Goal: Task Accomplishment & Management: Complete application form

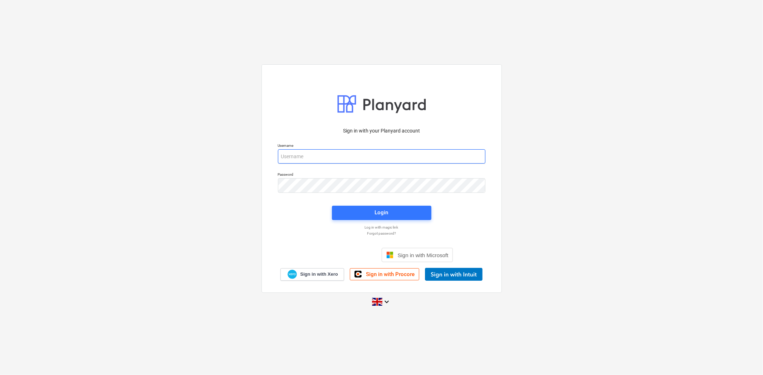
click at [345, 152] on input "email" at bounding box center [381, 156] width 207 height 14
type input "[PERSON_NAME][EMAIL_ADDRESS][PERSON_NAME][DOMAIN_NAME]"
click at [362, 212] on span "Login" at bounding box center [381, 212] width 82 height 9
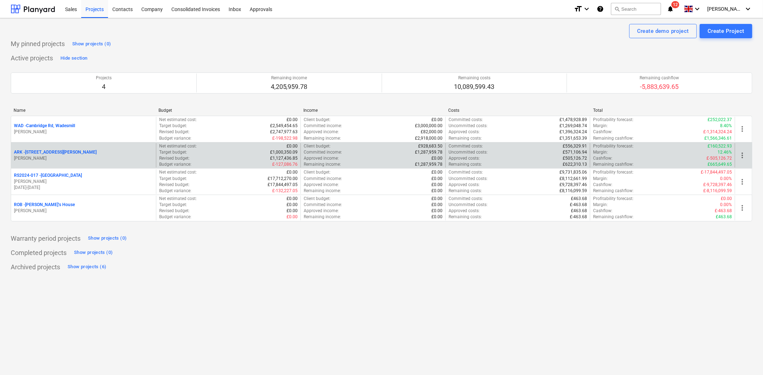
click at [47, 153] on p "ARK - 2 Galley [PERSON_NAME]" at bounding box center [55, 152] width 83 height 6
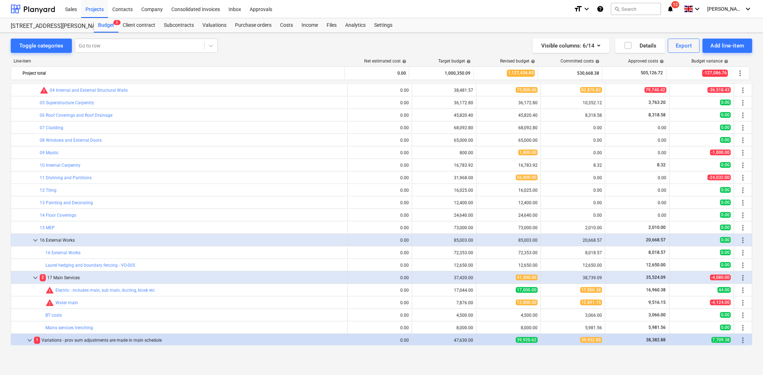
scroll to position [423, 0]
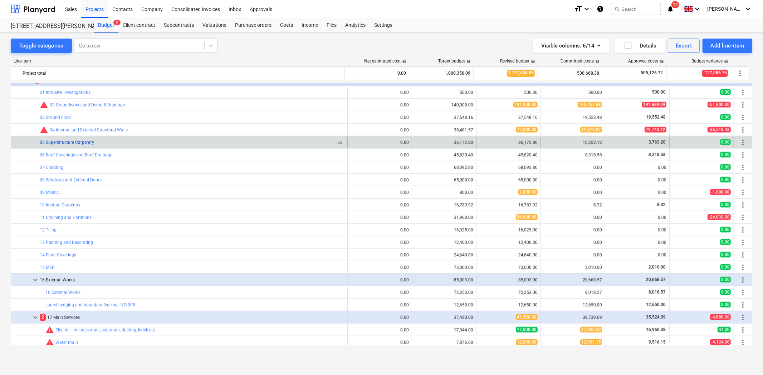
click at [74, 144] on link "05 Superstructure Carpentry" at bounding box center [67, 142] width 54 height 5
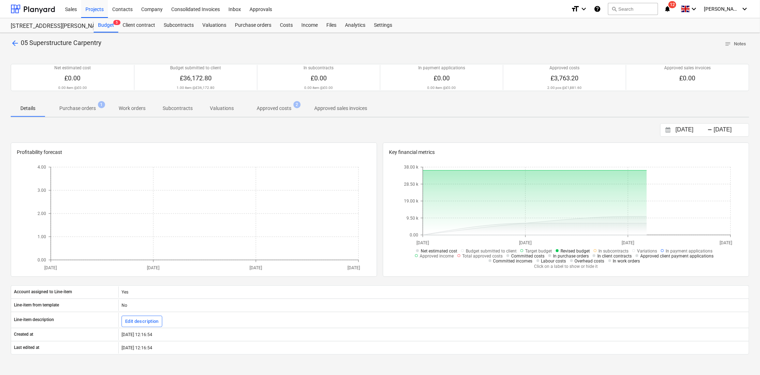
click at [77, 113] on span "Purchase orders 1" at bounding box center [77, 108] width 65 height 13
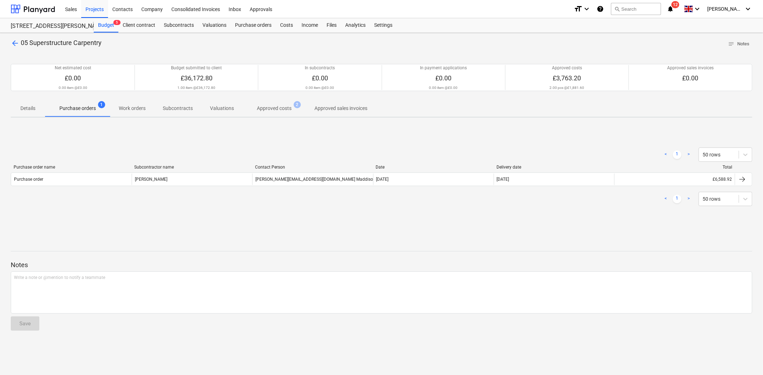
click at [286, 103] on span "Approved costs 2" at bounding box center [273, 108] width 63 height 13
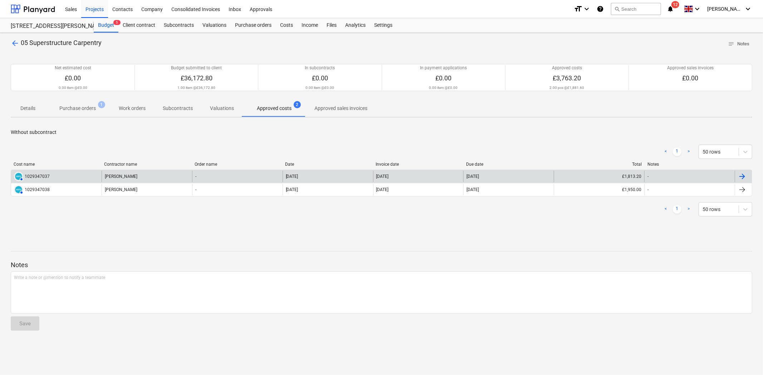
click at [139, 173] on div "[PERSON_NAME]" at bounding box center [147, 176] width 90 height 11
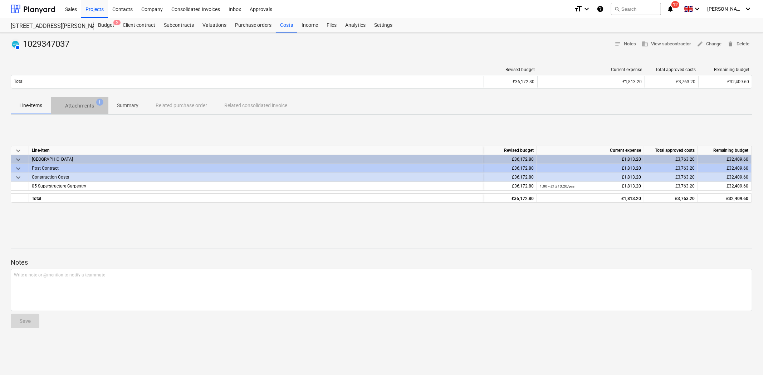
click at [85, 106] on p "Attachments" at bounding box center [79, 106] width 29 height 8
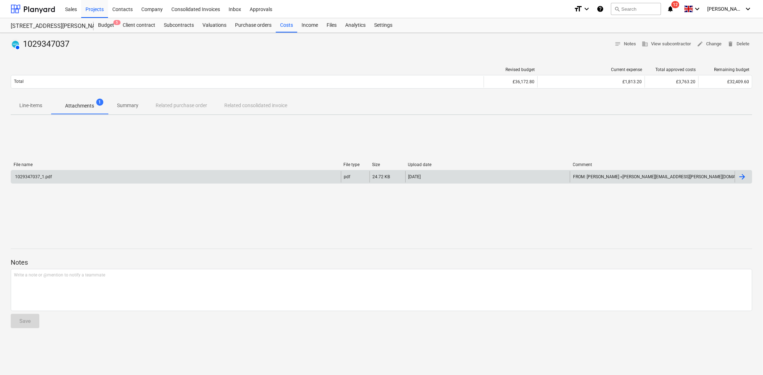
click at [98, 178] on div "1029347037_1.pdf" at bounding box center [176, 176] width 330 height 11
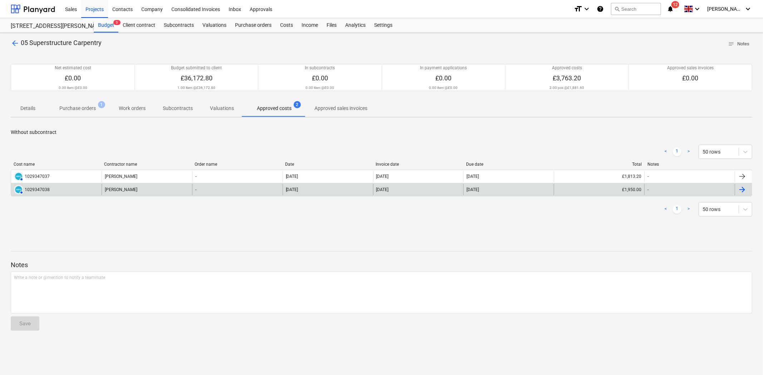
click at [54, 189] on div "AUTHORISED 1029347038" at bounding box center [56, 189] width 90 height 11
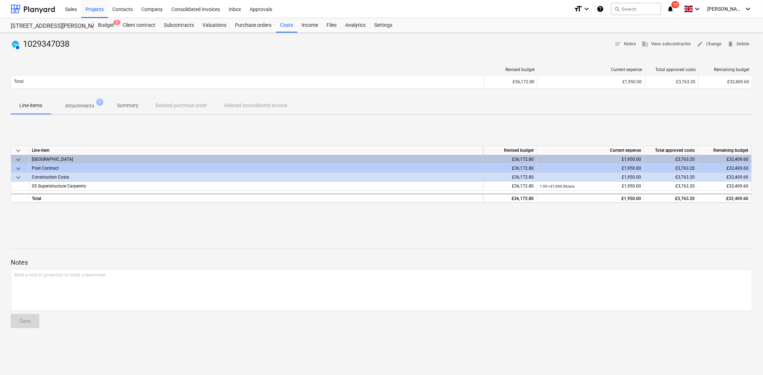
click at [106, 104] on span "Attachments 1" at bounding box center [80, 105] width 58 height 13
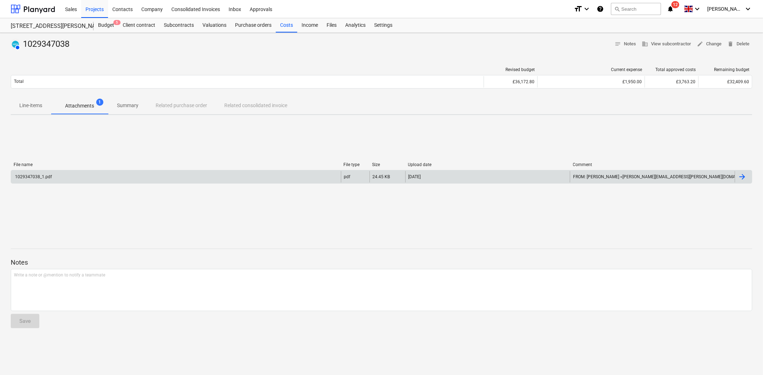
click at [95, 180] on div "1029347038_1.pdf" at bounding box center [176, 176] width 330 height 11
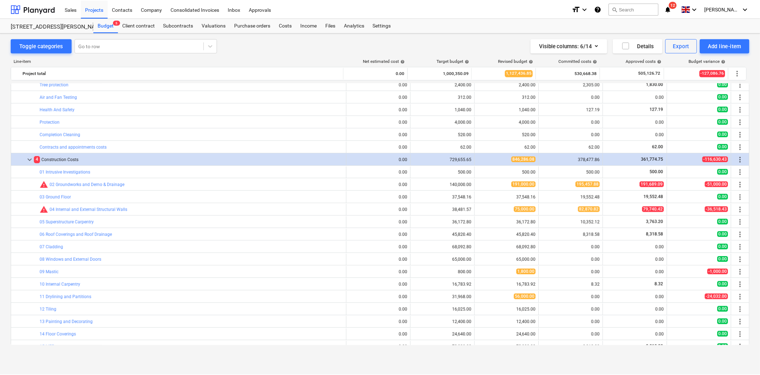
scroll to position [383, 0]
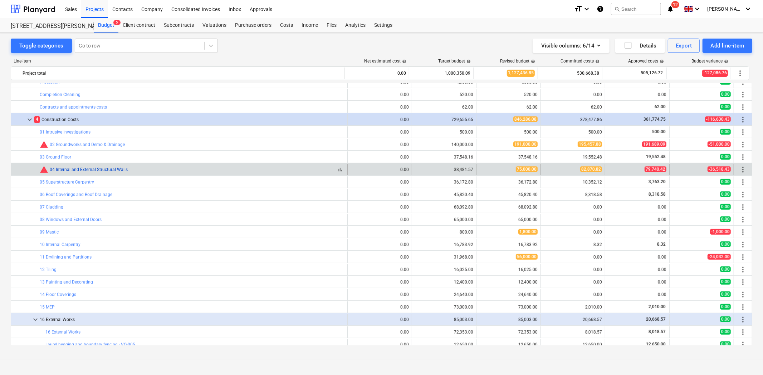
click at [121, 168] on link "04 Internal and External Structural Walls" at bounding box center [89, 169] width 78 height 5
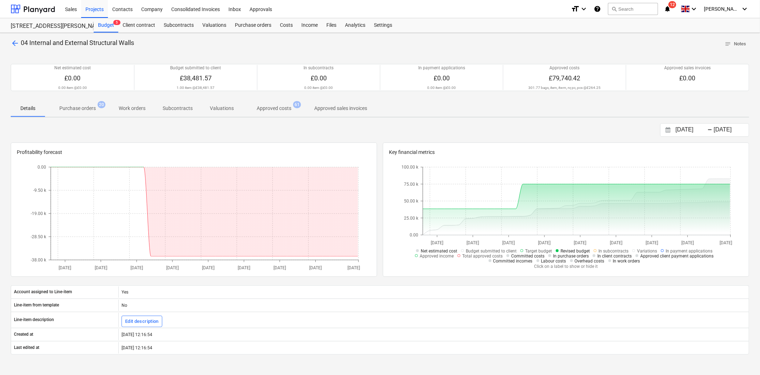
click at [274, 109] on p "Approved costs" at bounding box center [274, 109] width 35 height 8
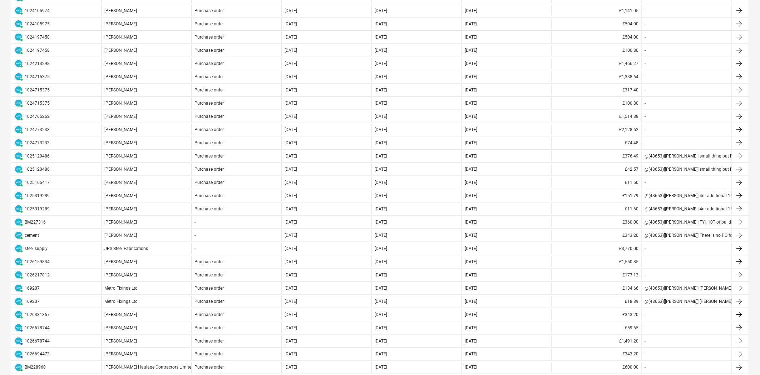
scroll to position [238, 0]
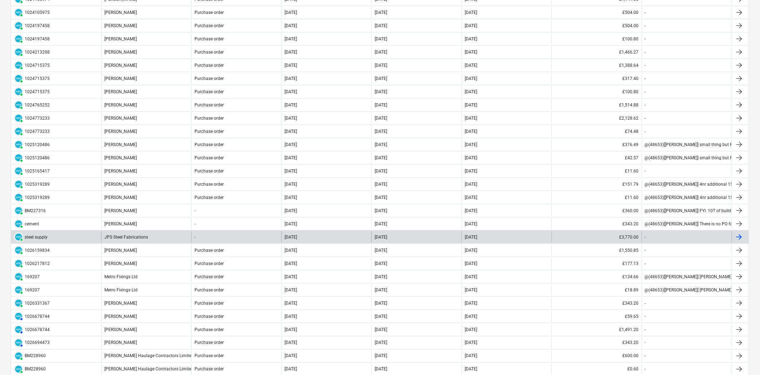
click at [129, 235] on div "JPS Steel Fabrications" at bounding box center [146, 237] width 90 height 11
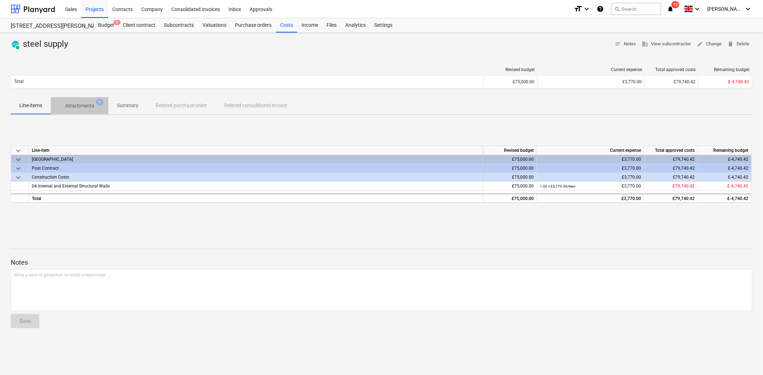
click at [80, 109] on p "Attachments" at bounding box center [79, 106] width 29 height 8
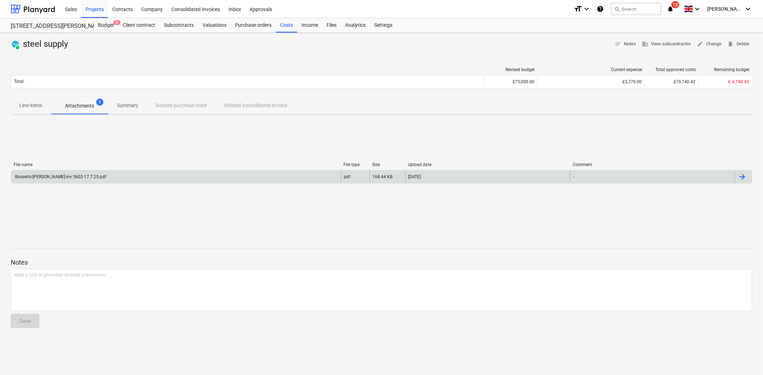
click at [82, 170] on div "Rossetts-[PERSON_NAME]-inv 5602-17.7.25.pdf pdf 168.44 KB [DATE] -" at bounding box center [381, 177] width 741 height 14
click at [88, 180] on div "Rossetts-[PERSON_NAME]-inv 5602-17.7.25.pdf" at bounding box center [176, 176] width 330 height 11
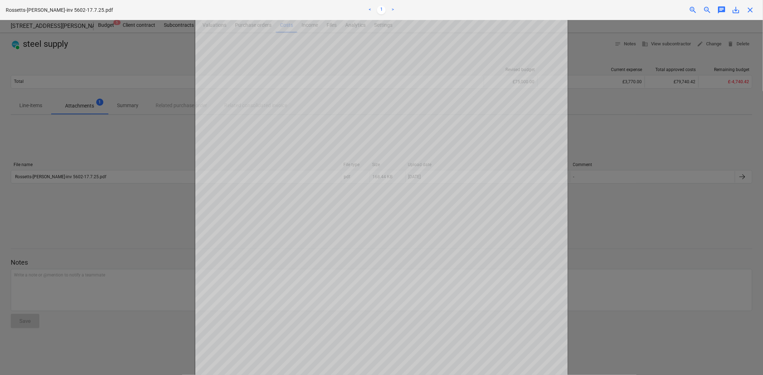
click at [757, 9] on div "Rossetts-[PERSON_NAME]-inv 5602-17.7.25.pdf < 1 > zoom_in zoom_out chat 0 save_…" at bounding box center [381, 10] width 763 height 20
click at [749, 9] on span "close" at bounding box center [749, 10] width 9 height 9
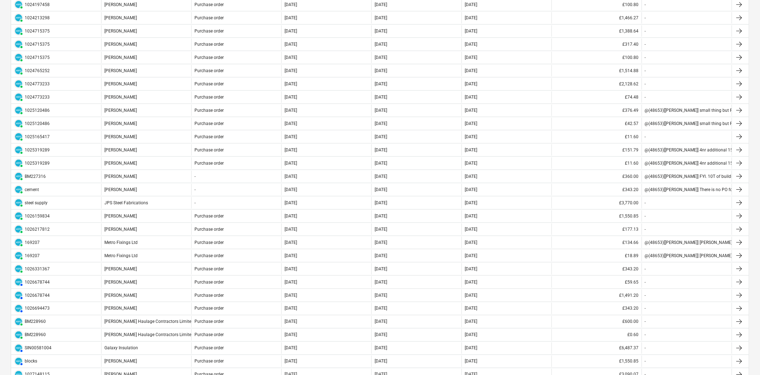
scroll to position [357, 0]
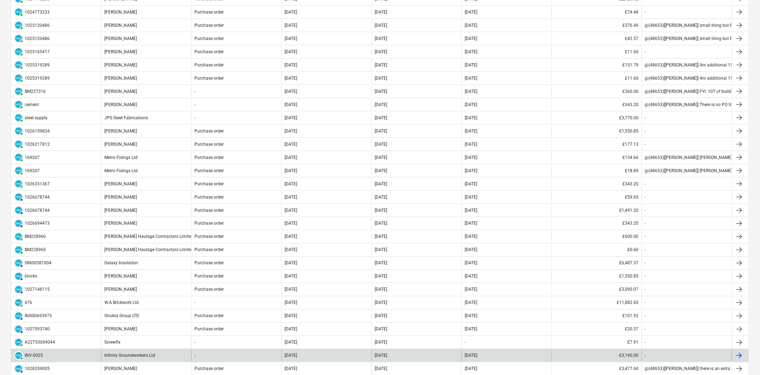
click at [151, 355] on div "Infinity Groundworkers Ltd" at bounding box center [146, 355] width 90 height 11
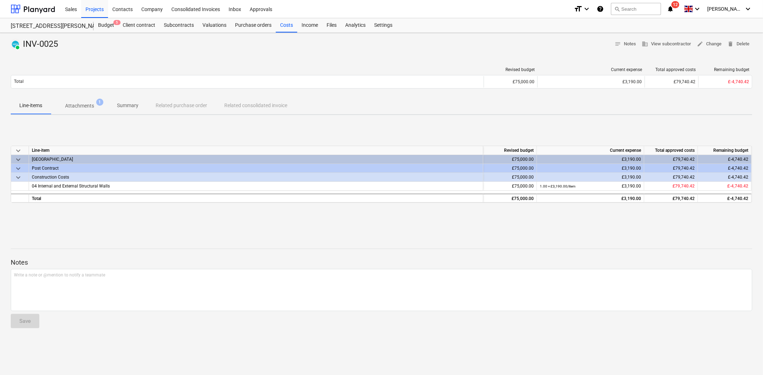
click at [87, 109] on p "Attachments" at bounding box center [79, 106] width 29 height 8
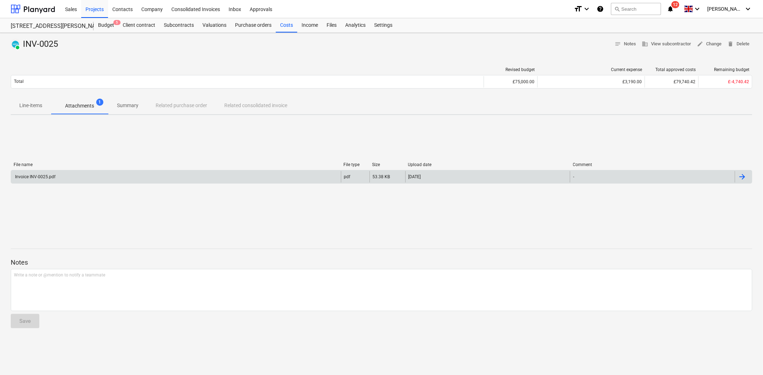
click at [73, 181] on div "Invoice INV-0025.pdf" at bounding box center [176, 176] width 330 height 11
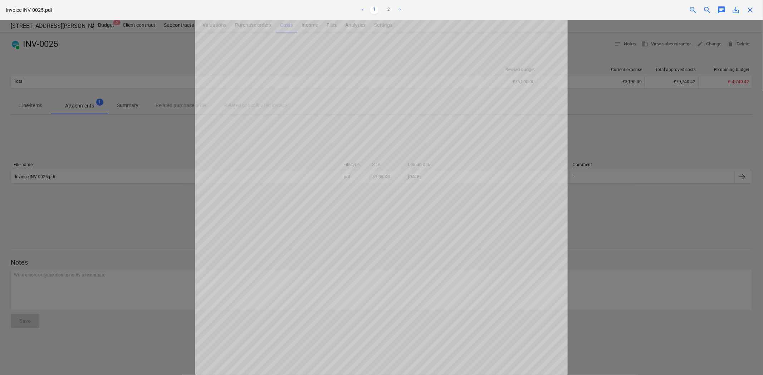
click at [749, 11] on span "close" at bounding box center [749, 10] width 9 height 9
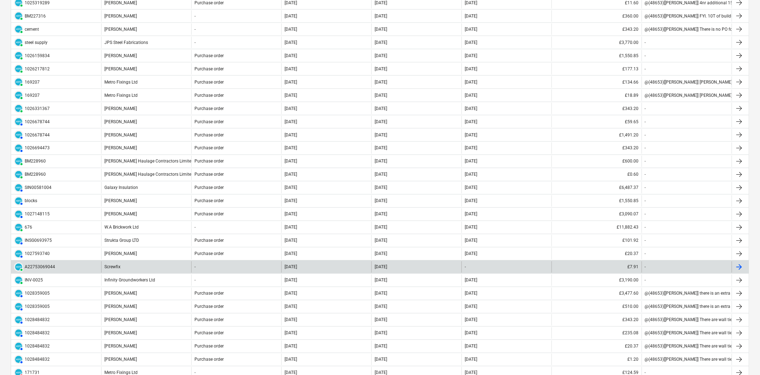
scroll to position [437, 0]
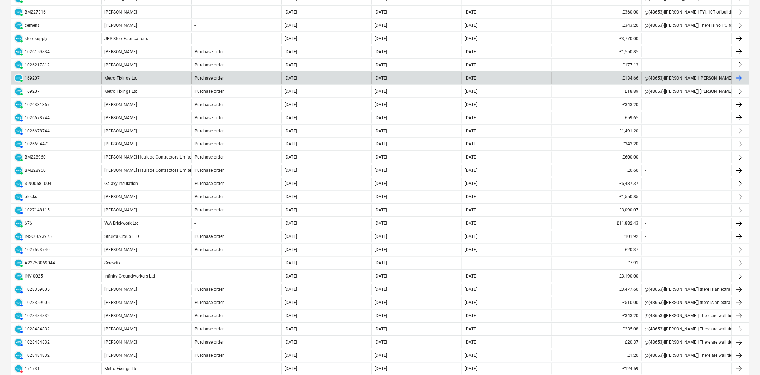
click at [135, 80] on div "Metro Fixings Ltd" at bounding box center [146, 78] width 90 height 11
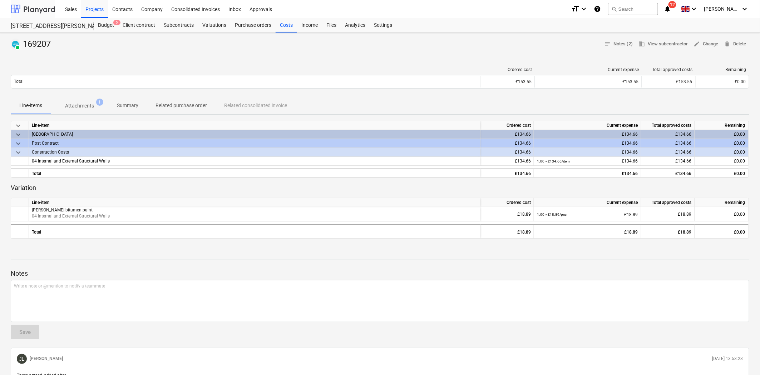
scroll to position [437, 0]
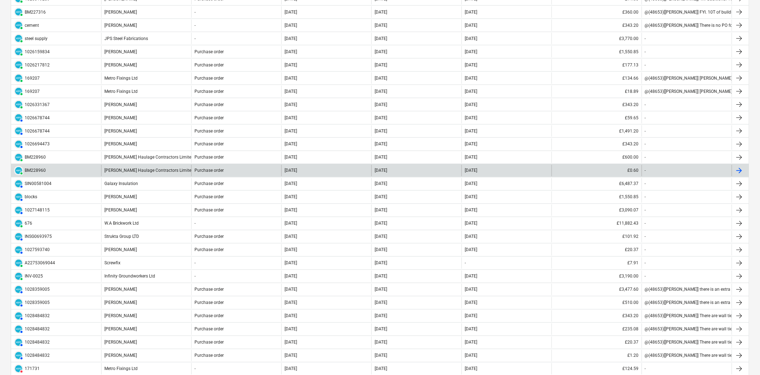
click at [126, 170] on div "[PERSON_NAME] Haulage Contractors Limited" at bounding box center [146, 170] width 90 height 11
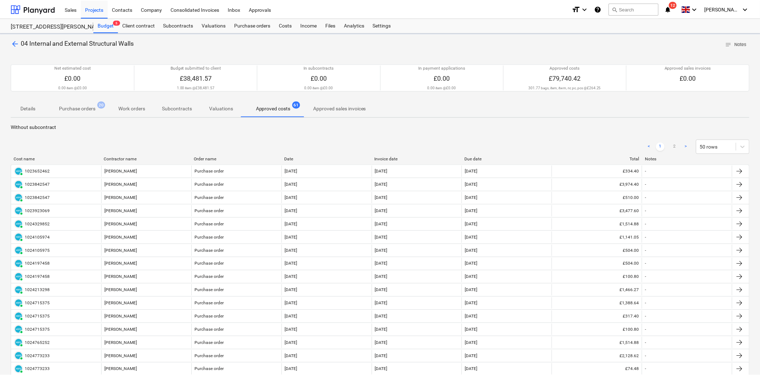
scroll to position [437, 0]
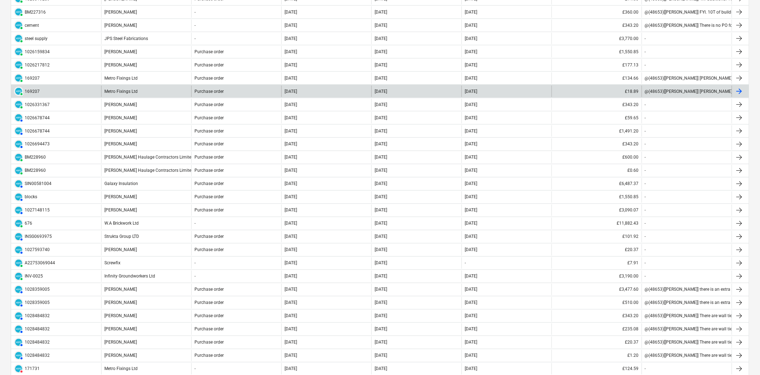
click at [128, 94] on div "Metro Fixings Ltd" at bounding box center [146, 91] width 90 height 11
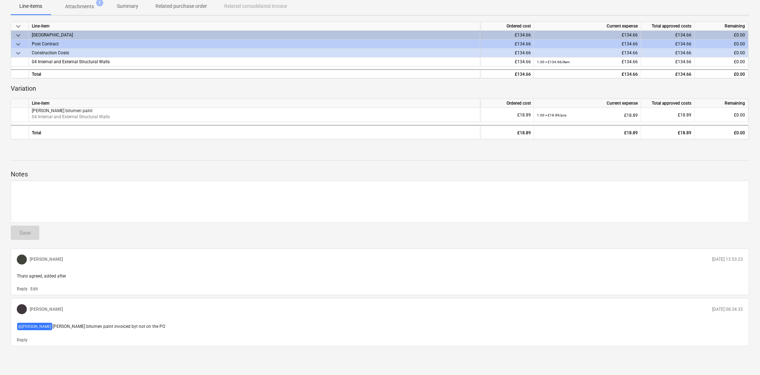
scroll to position [99, 0]
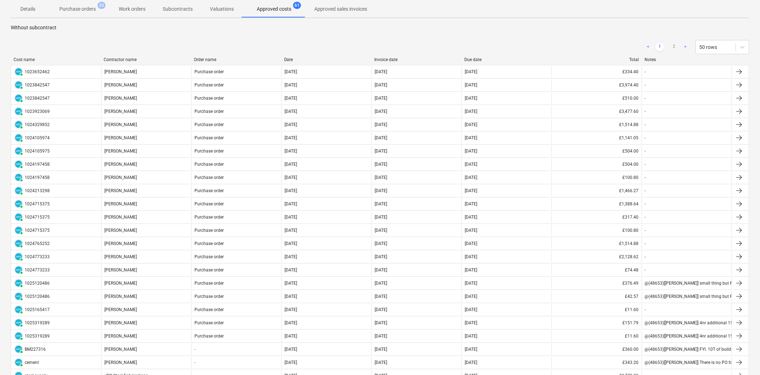
scroll to position [437, 0]
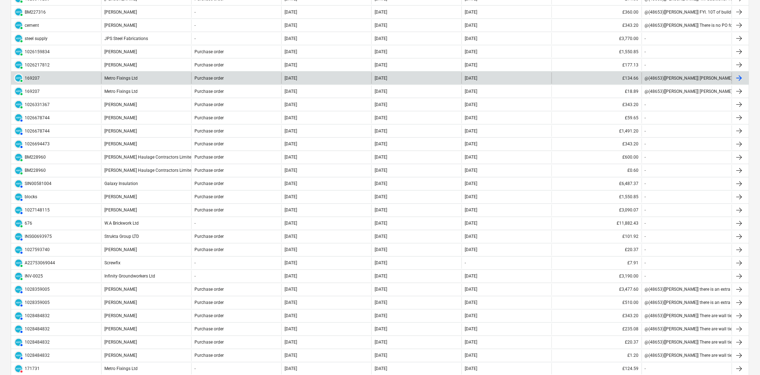
click at [137, 79] on div "Metro Fixings Ltd" at bounding box center [146, 78] width 90 height 11
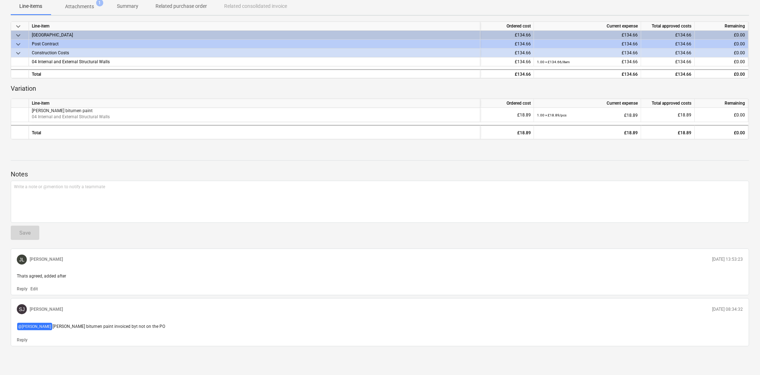
scroll to position [99, 0]
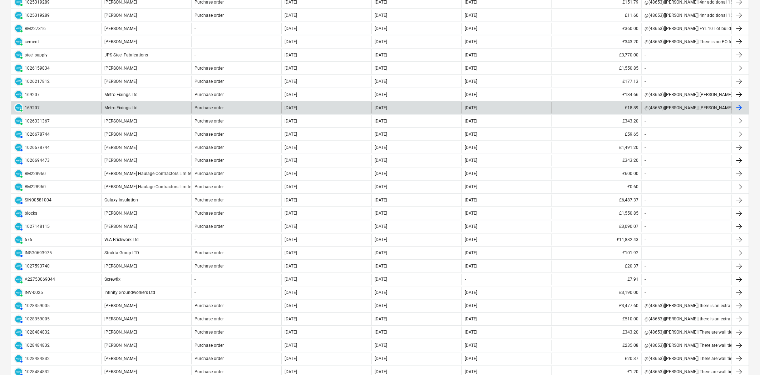
scroll to position [593, 0]
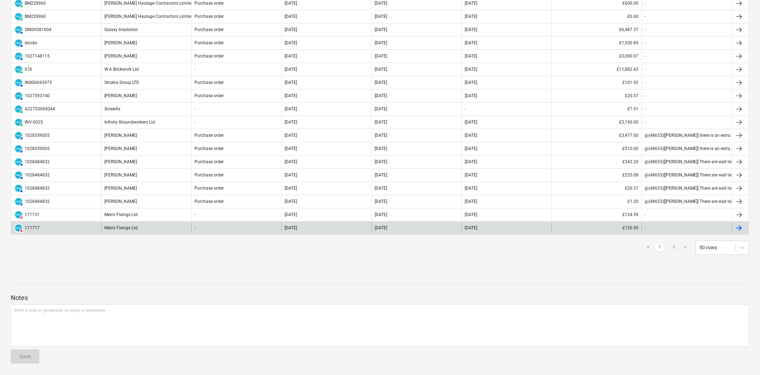
click at [142, 228] on div "Metro Fixings Ltd" at bounding box center [146, 227] width 90 height 11
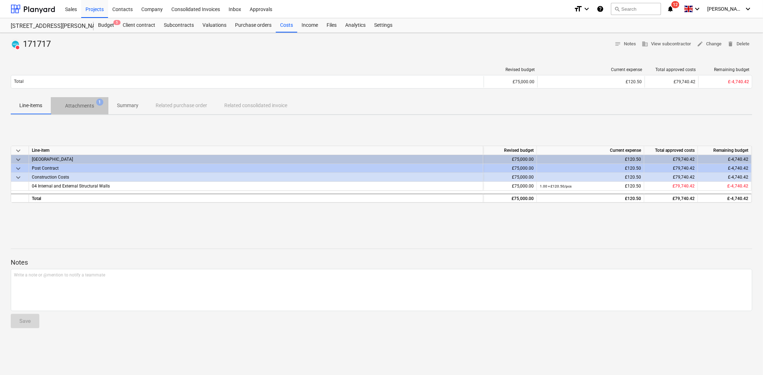
click at [70, 102] on p "Attachments" at bounding box center [79, 106] width 29 height 8
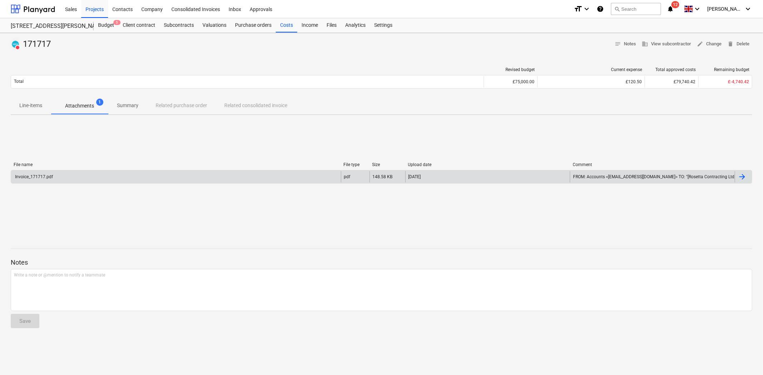
click at [77, 181] on div "Invoice_171717.pdf" at bounding box center [176, 176] width 330 height 11
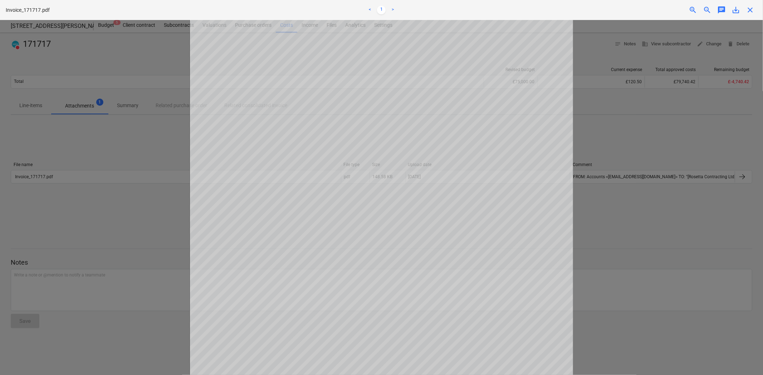
scroll to position [141, 0]
click at [131, 110] on div at bounding box center [381, 197] width 763 height 355
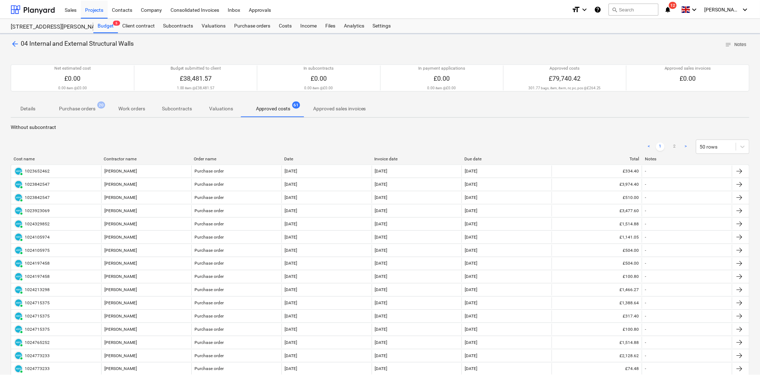
scroll to position [593, 0]
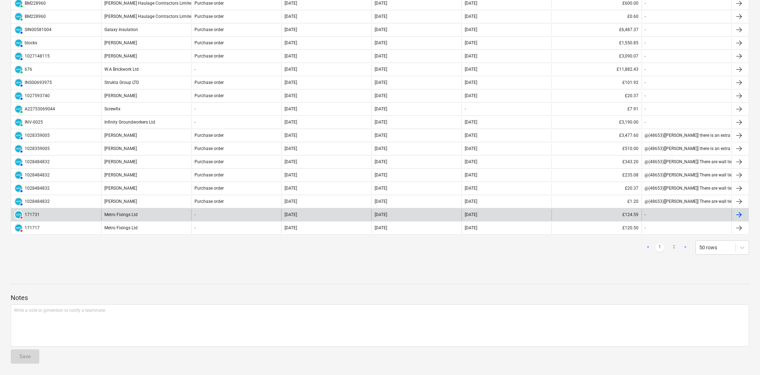
click at [152, 209] on div "Metro Fixings Ltd" at bounding box center [146, 214] width 90 height 11
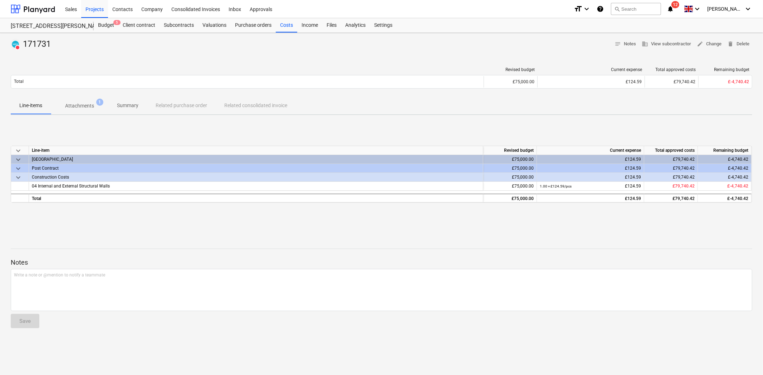
click at [84, 104] on p "Attachments" at bounding box center [79, 106] width 29 height 8
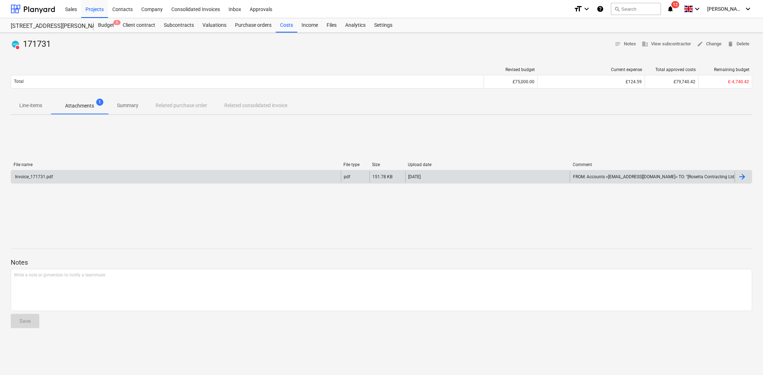
click at [85, 178] on div "Invoice_171731.pdf" at bounding box center [176, 176] width 330 height 11
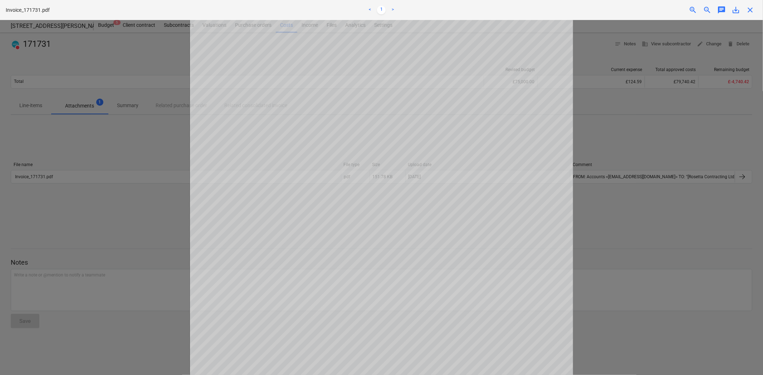
scroll to position [79, 0]
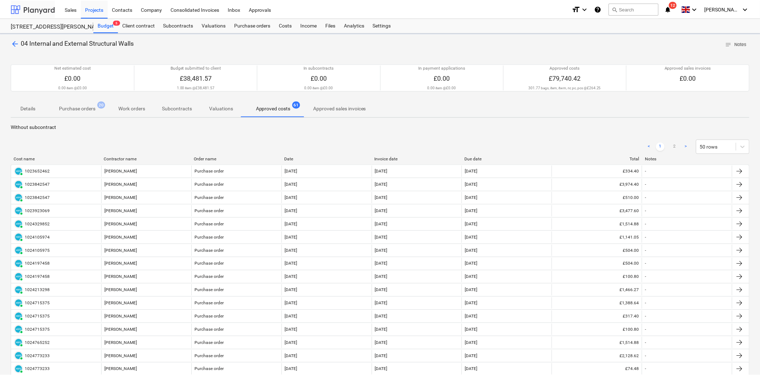
scroll to position [593, 0]
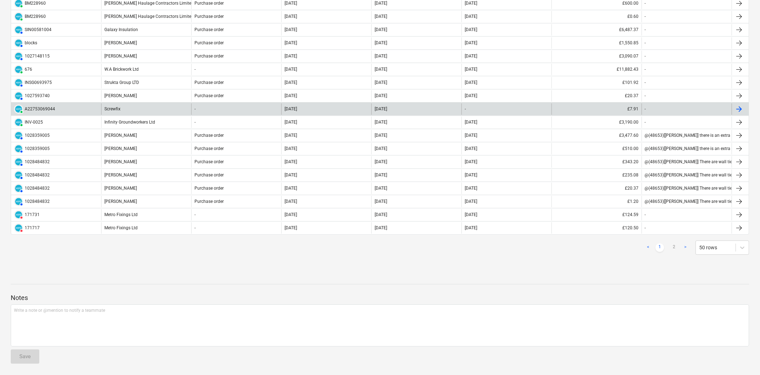
click at [134, 107] on div "Screwfix" at bounding box center [146, 108] width 90 height 11
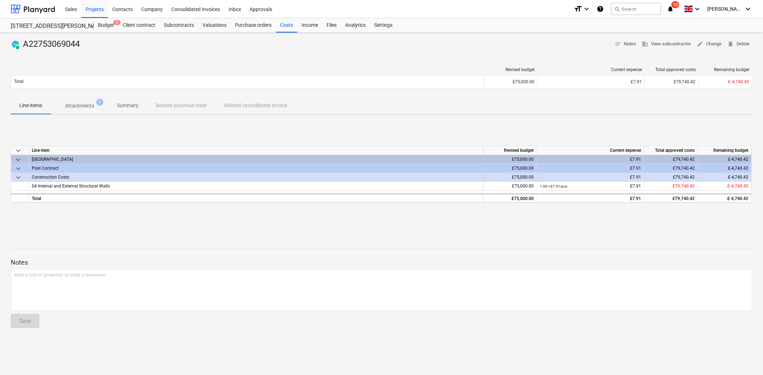
click at [81, 102] on span "Attachments 1" at bounding box center [80, 105] width 58 height 13
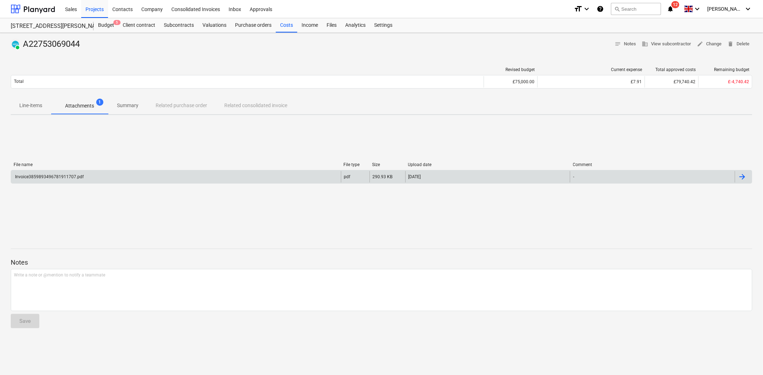
click at [90, 181] on div "Invoice3859893496781911707.pdf" at bounding box center [176, 176] width 330 height 11
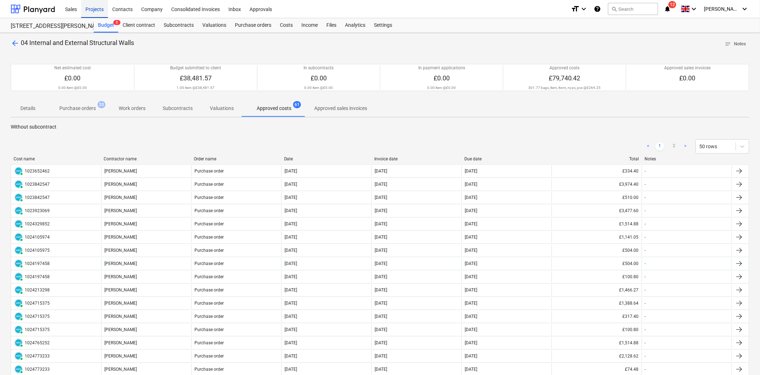
click at [88, 6] on div "Projects" at bounding box center [94, 9] width 27 height 18
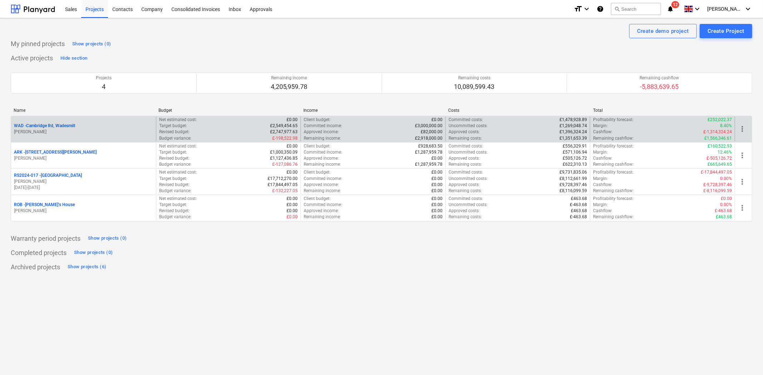
click at [75, 127] on p "WAD - Cambridge Rd, Wadesmill" at bounding box center [44, 126] width 61 height 6
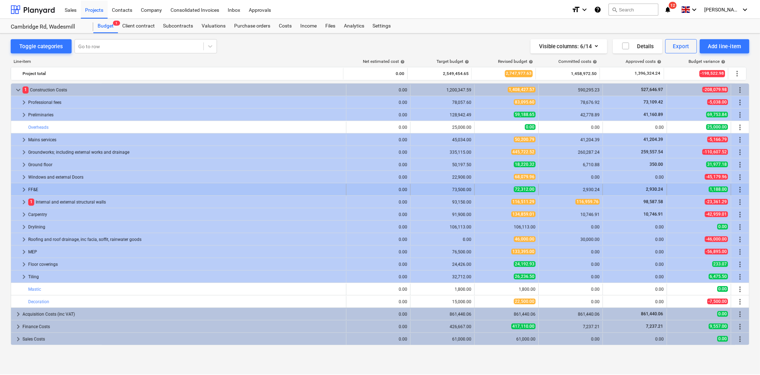
scroll to position [12, 0]
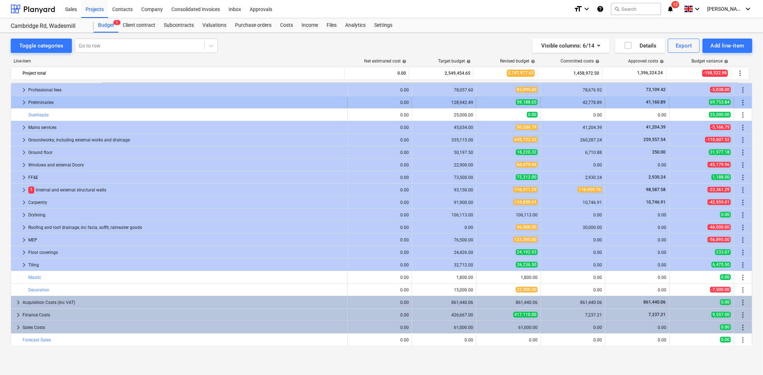
click at [25, 101] on span "keyboard_arrow_right" at bounding box center [24, 102] width 9 height 9
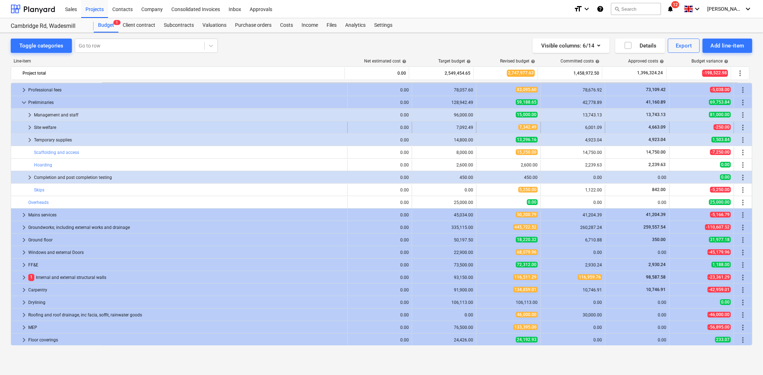
click at [31, 127] on span "keyboard_arrow_right" at bounding box center [29, 127] width 9 height 9
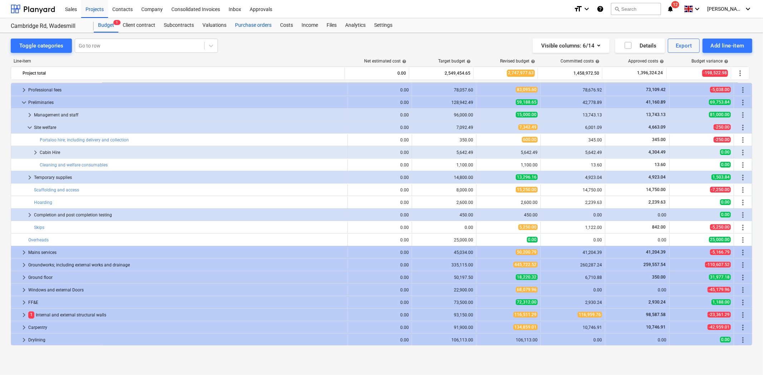
click at [242, 31] on div "Purchase orders" at bounding box center [253, 25] width 45 height 14
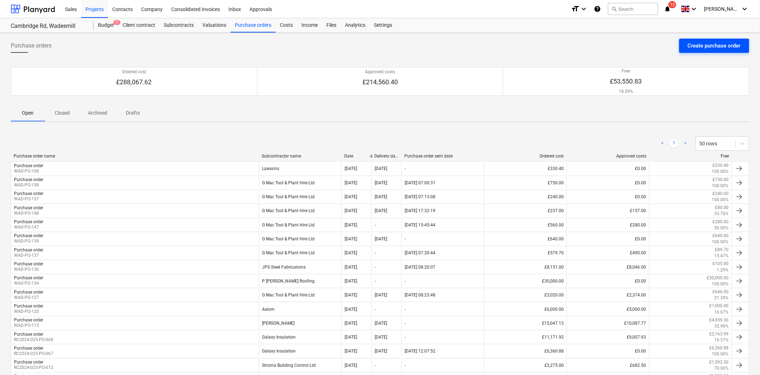
click at [716, 44] on div "Create purchase order" at bounding box center [714, 45] width 53 height 9
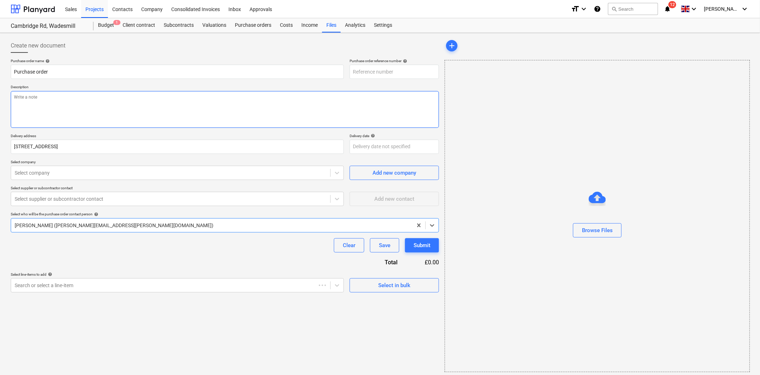
type textarea "x"
type input "WAD-PO-171"
click at [73, 101] on textarea at bounding box center [225, 109] width 428 height 37
type textarea "x"
type textarea "S"
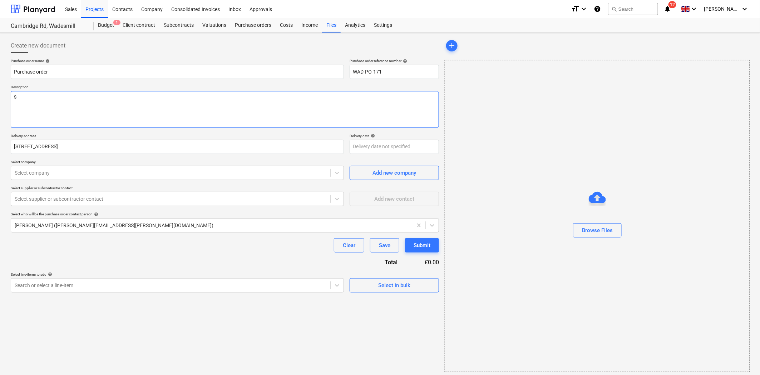
type textarea "x"
type textarea "Sk"
type textarea "x"
type textarea "Ski"
type textarea "x"
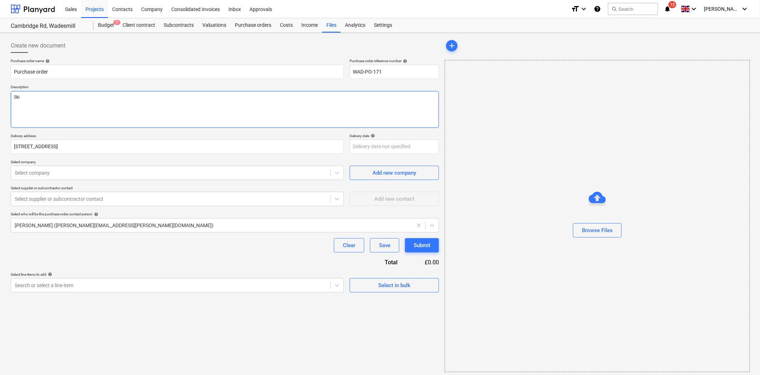
type textarea "Skip"
type textarea "x"
type textarea "Skip"
type textarea "x"
type textarea "Skip E"
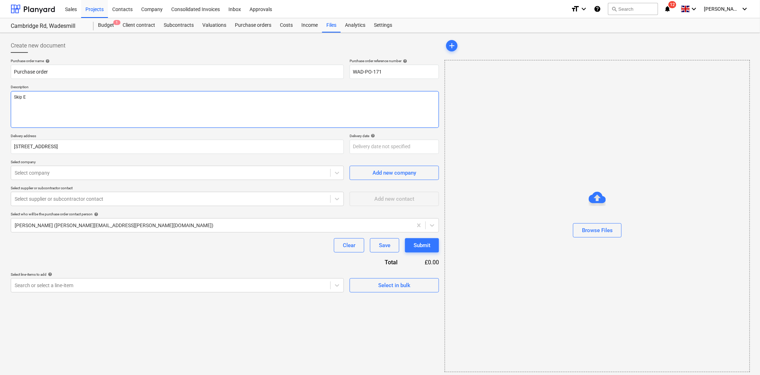
type textarea "x"
type textarea "Skip Ex"
type textarea "x"
type textarea "Skip Exc"
type textarea "x"
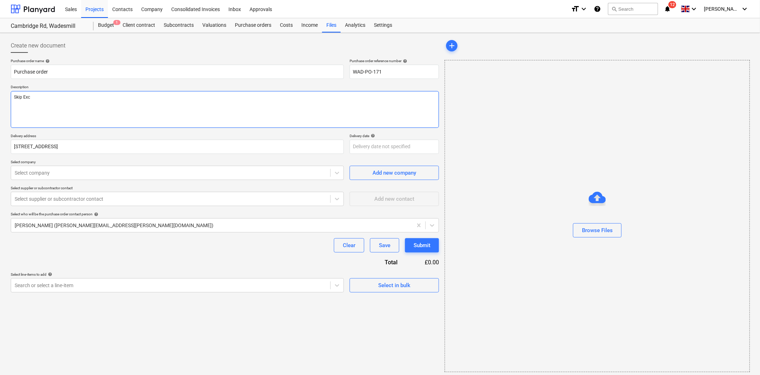
type textarea "Skip Exch"
type textarea "x"
type textarea "Skip Exchan"
type textarea "x"
type textarea "Skip Exchang"
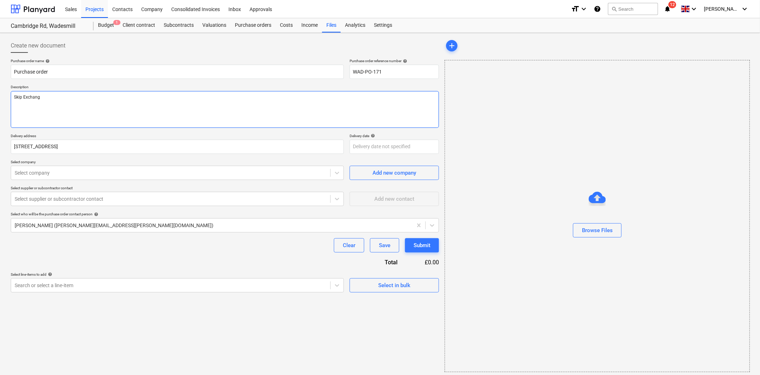
type textarea "x"
type textarea "Skip Exchange"
type textarea "x"
type textarea "Skip Exchange"
type textarea "x"
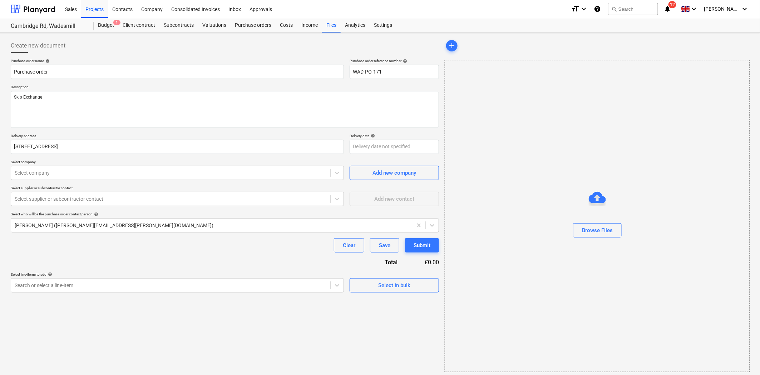
click at [108, 182] on div "Purchase order name help Purchase order Purchase order reference number help WA…" at bounding box center [225, 176] width 428 height 234
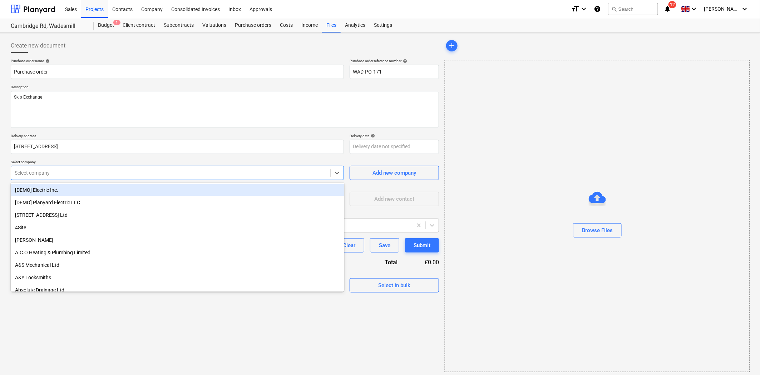
click at [109, 174] on div at bounding box center [171, 172] width 312 height 7
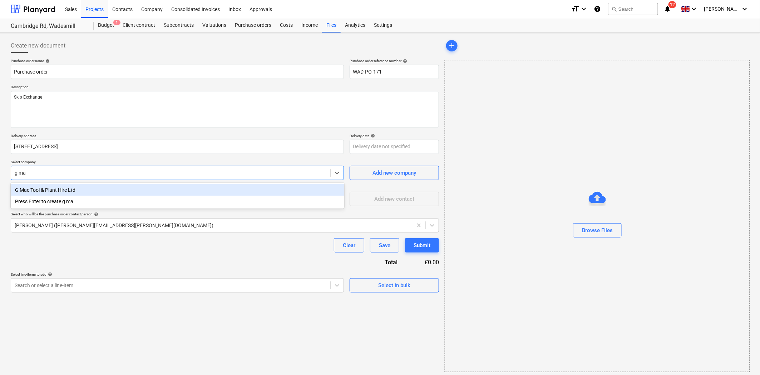
type input "g mac"
click at [97, 188] on div "G Mac Tool & Plant Hire Ltd" at bounding box center [178, 189] width 334 height 11
type textarea "x"
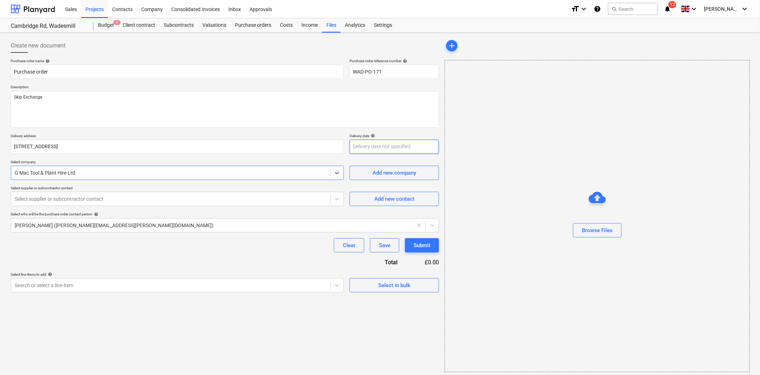
click at [383, 148] on body "Sales Projects Contacts Company Consolidated Invoices Inbox Approvals format_si…" at bounding box center [380, 187] width 760 height 375
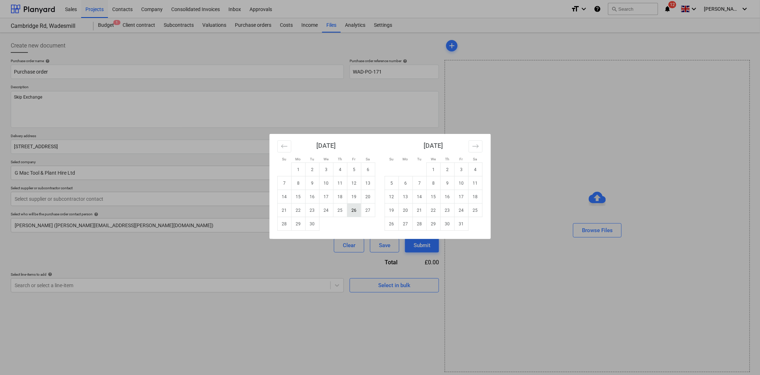
click at [350, 209] on td "26" at bounding box center [354, 211] width 14 height 14
type textarea "x"
type input "[DATE]"
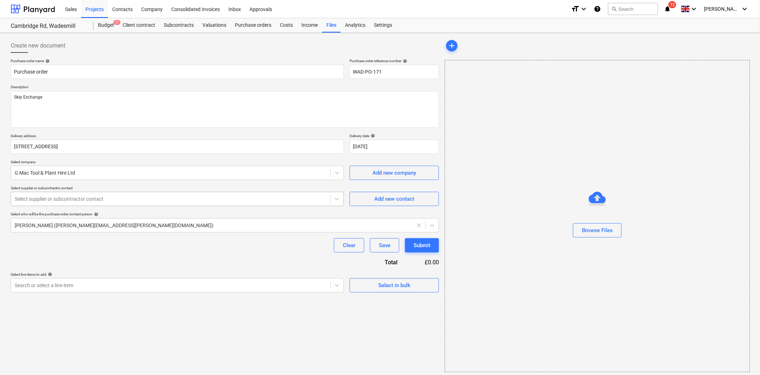
click at [160, 199] on div at bounding box center [171, 199] width 312 height 7
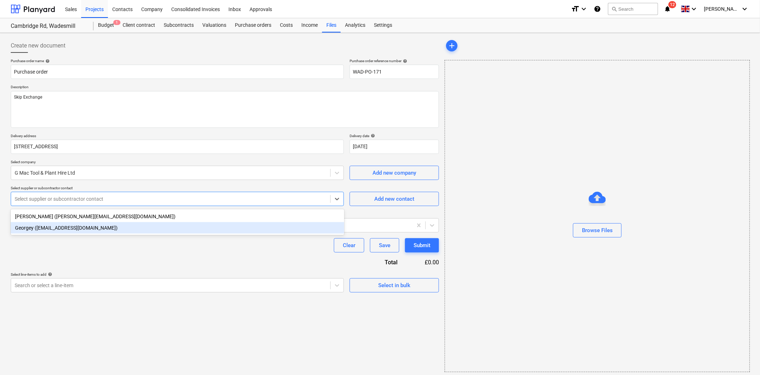
click at [134, 225] on div "Georgey ([EMAIL_ADDRESS][DOMAIN_NAME])" at bounding box center [178, 227] width 334 height 11
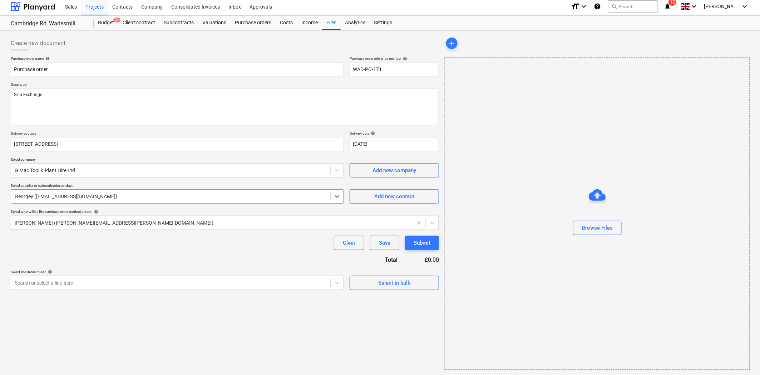
scroll to position [3, 0]
type textarea "x"
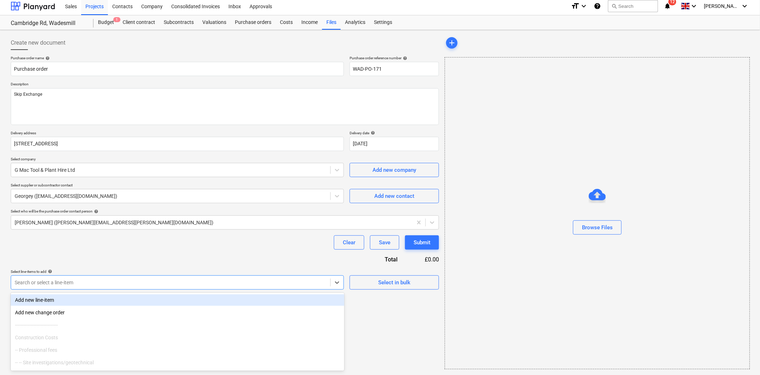
click at [148, 283] on div at bounding box center [171, 282] width 312 height 7
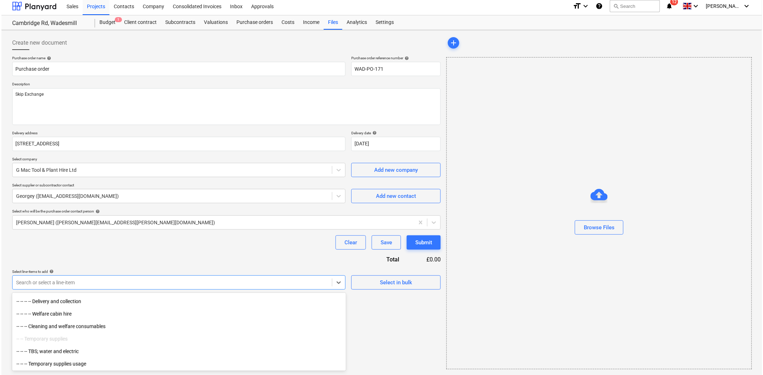
scroll to position [437, 0]
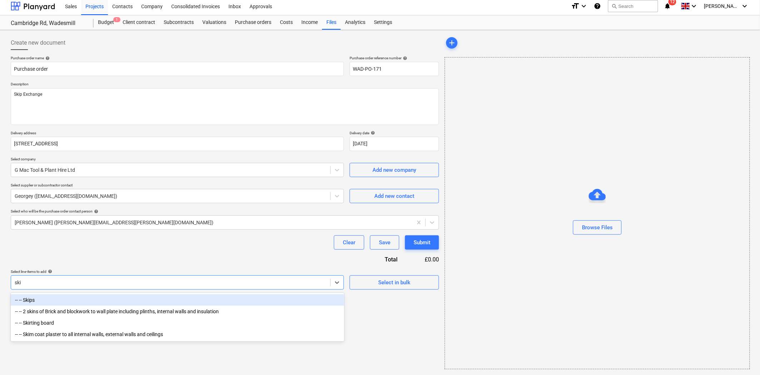
type input "skip"
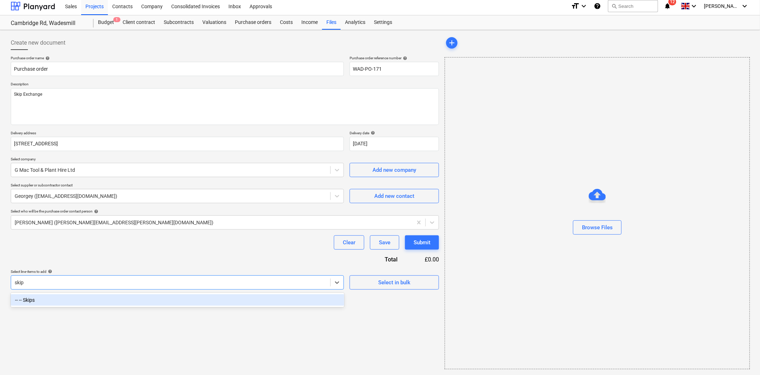
click at [147, 303] on div "-- -- Skips" at bounding box center [178, 300] width 334 height 11
type textarea "x"
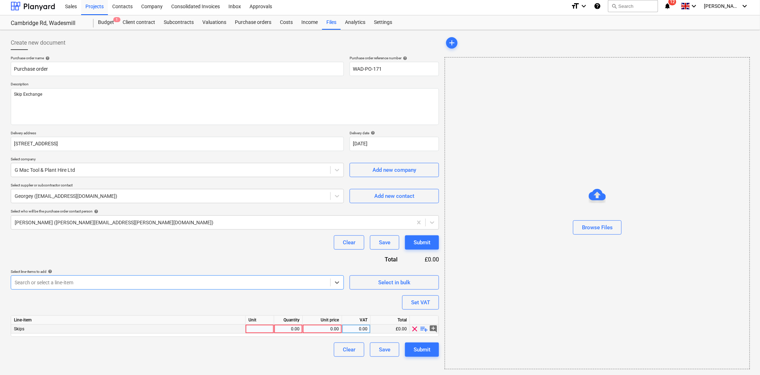
type textarea "x"
click at [295, 331] on div "0.00" at bounding box center [288, 329] width 23 height 9
type input "1"
type textarea "x"
click at [320, 330] on div "0.00" at bounding box center [322, 329] width 33 height 9
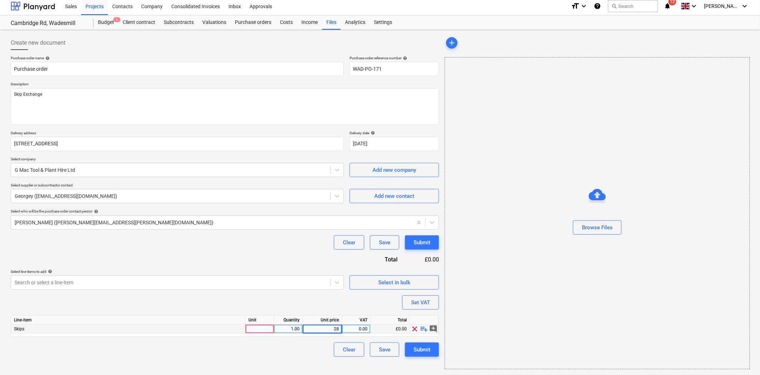
type input "280"
click at [315, 259] on div "Purchase order name help Purchase order Purchase order reference number help WA…" at bounding box center [225, 206] width 428 height 301
click at [423, 347] on div "Submit" at bounding box center [422, 349] width 17 height 9
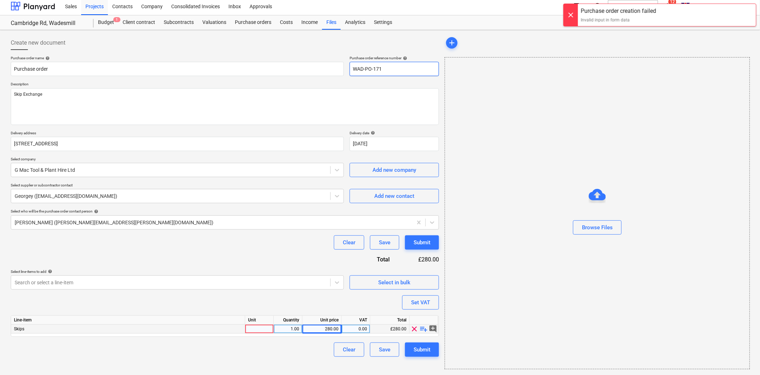
click at [395, 69] on input "WAD-PO-171" at bounding box center [394, 69] width 89 height 14
type textarea "x"
type input "WAD-PO-17"
type textarea "x"
type input "WAD-PO-172"
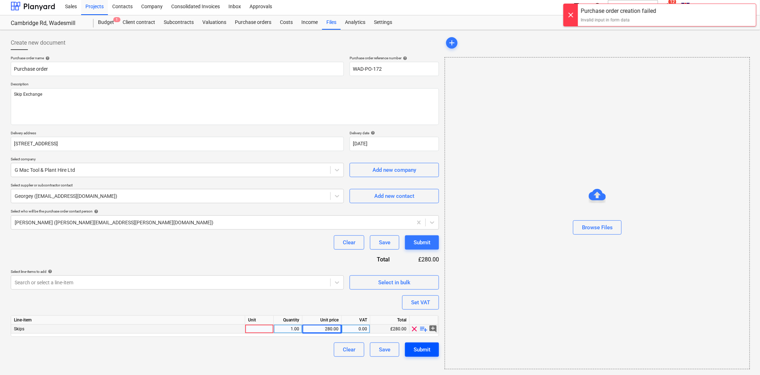
click at [409, 351] on button "Submit" at bounding box center [422, 350] width 34 height 14
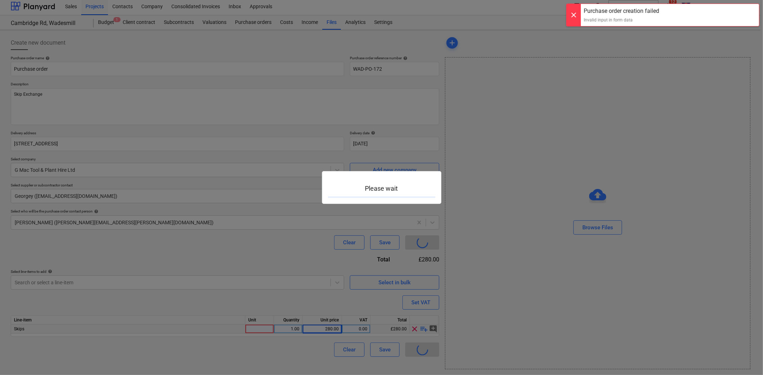
type textarea "x"
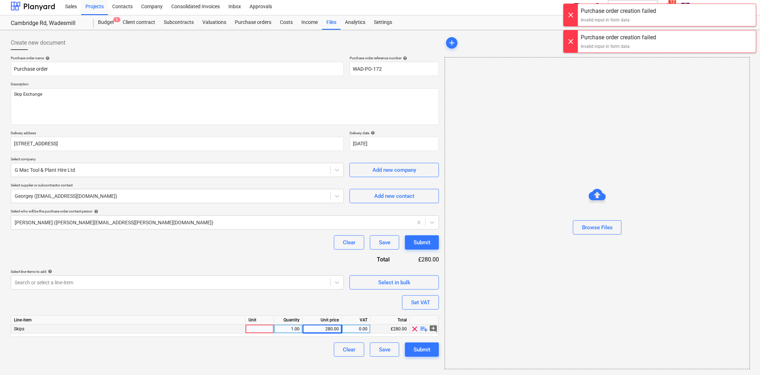
click at [269, 324] on div "Unit" at bounding box center [260, 320] width 29 height 9
click at [268, 328] on div at bounding box center [260, 329] width 29 height 9
type input "1"
click at [317, 308] on div "Purchase order name help Purchase order Purchase order reference number help WA…" at bounding box center [225, 206] width 428 height 301
click at [403, 65] on input "WAD-PO-172" at bounding box center [394, 69] width 89 height 14
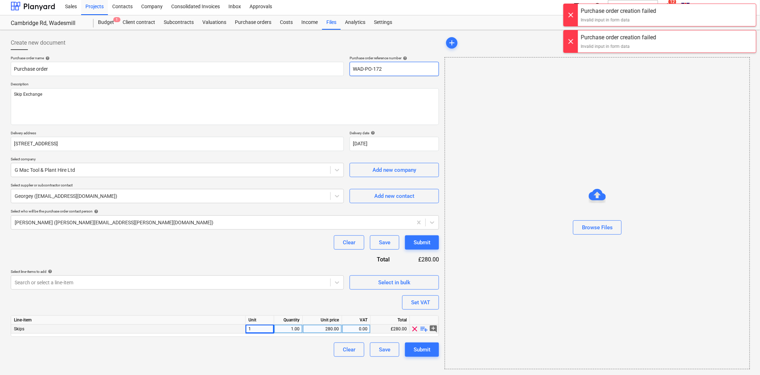
type textarea "x"
type input "WAD-PO-17"
type textarea "x"
type input "WAD-PO-171"
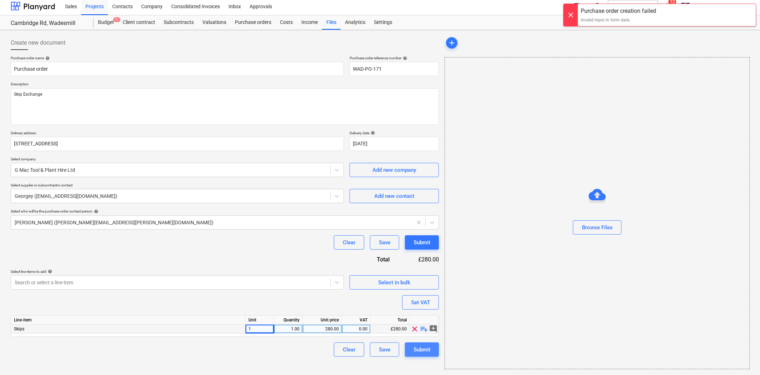
click at [429, 352] on div "Submit" at bounding box center [422, 349] width 17 height 9
type textarea "x"
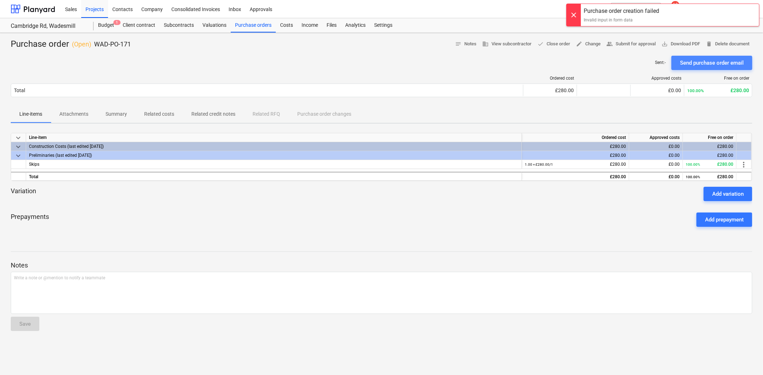
click at [709, 66] on div "Send purchase order email" at bounding box center [712, 62] width 64 height 9
